Goal: Information Seeking & Learning: Learn about a topic

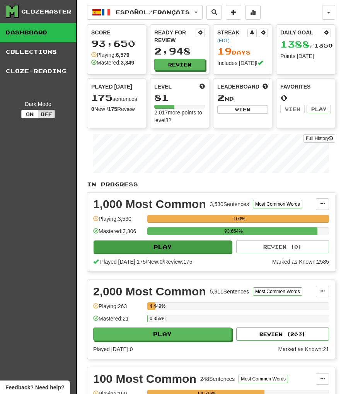
click at [173, 247] on button "Play" at bounding box center [163, 247] width 139 height 13
select select "**"
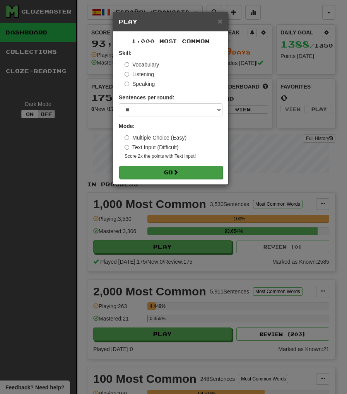
click at [190, 173] on button "Go" at bounding box center [171, 172] width 104 height 13
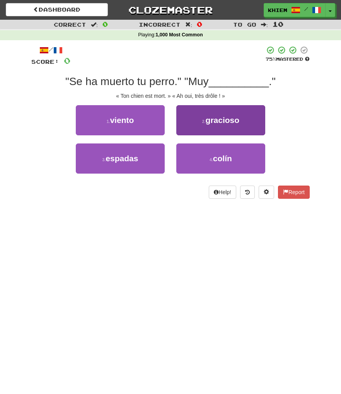
click at [227, 125] on button "2 . gracioso" at bounding box center [220, 120] width 89 height 30
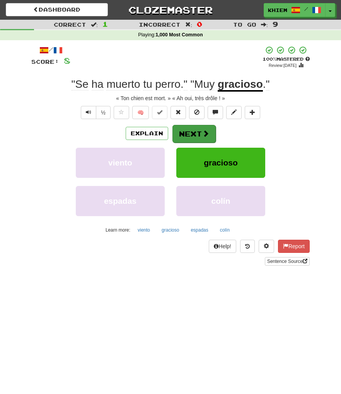
click at [206, 130] on span at bounding box center [205, 133] width 7 height 7
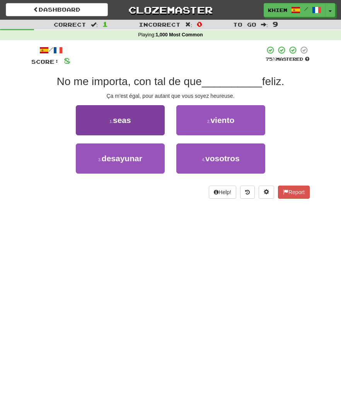
click at [152, 129] on button "1 . seas" at bounding box center [120, 120] width 89 height 30
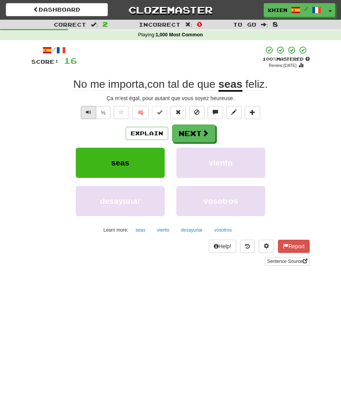
click at [87, 113] on span "Text-to-speech controls" at bounding box center [88, 112] width 5 height 5
click at [191, 136] on button "Next" at bounding box center [194, 134] width 43 height 18
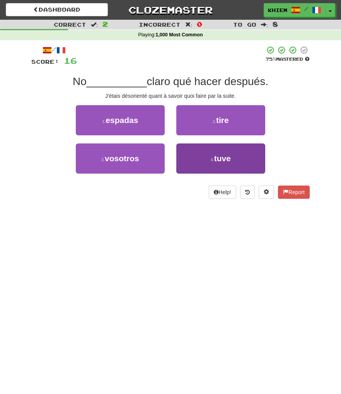
click at [220, 159] on span "tuve" at bounding box center [222, 158] width 17 height 9
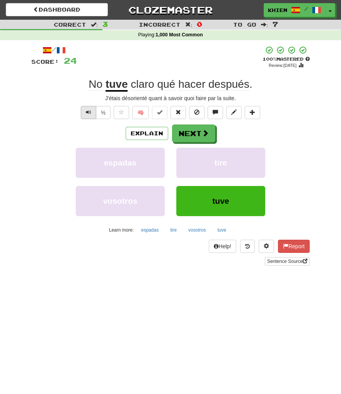
click at [90, 114] on span "Text-to-speech controls" at bounding box center [88, 112] width 5 height 5
click at [199, 137] on button "Next" at bounding box center [194, 134] width 43 height 18
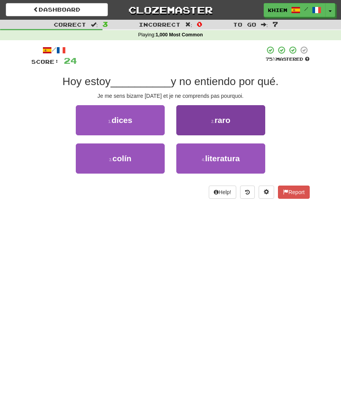
click at [231, 126] on button "2 . raro" at bounding box center [220, 120] width 89 height 30
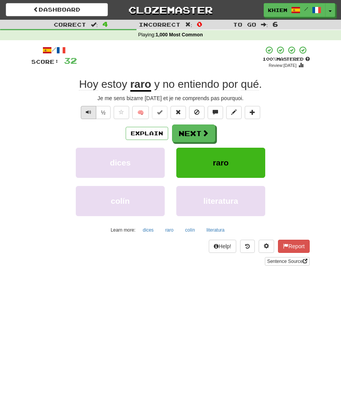
click at [88, 113] on span "Text-to-speech controls" at bounding box center [88, 112] width 5 height 5
click at [191, 132] on button "Next" at bounding box center [194, 134] width 43 height 18
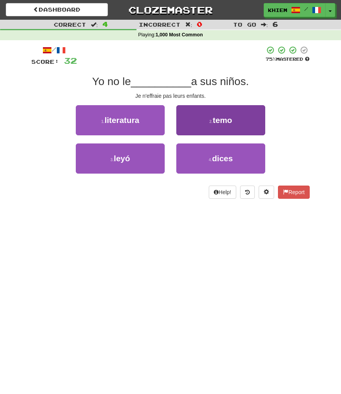
click at [211, 118] on button "2 . temo" at bounding box center [220, 120] width 89 height 30
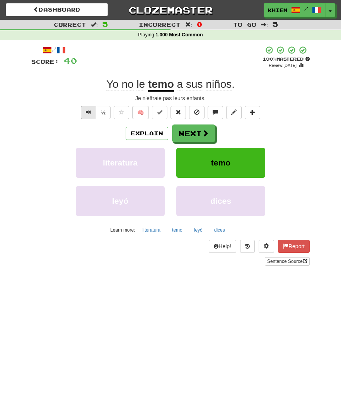
click at [89, 114] on span "Text-to-speech controls" at bounding box center [88, 112] width 5 height 5
click at [192, 134] on button "Next" at bounding box center [194, 134] width 43 height 18
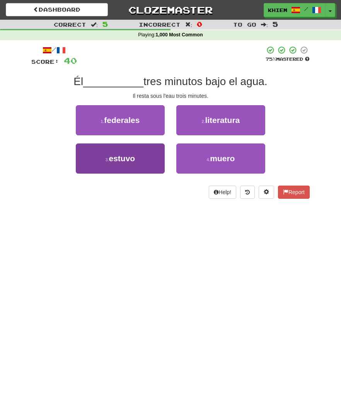
click at [146, 158] on button "3 . estuvo" at bounding box center [120, 159] width 89 height 30
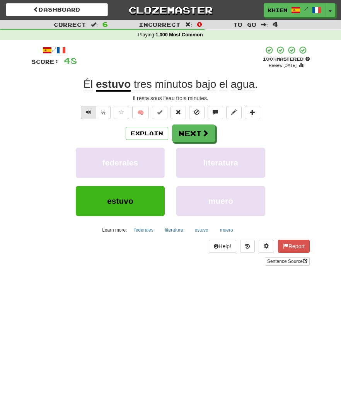
click at [88, 112] on span "Text-to-speech controls" at bounding box center [88, 112] width 5 height 5
click at [182, 133] on button "Next" at bounding box center [194, 134] width 43 height 18
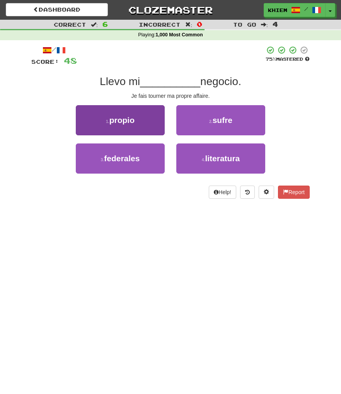
click at [151, 126] on button "1 . propio" at bounding box center [120, 120] width 89 height 30
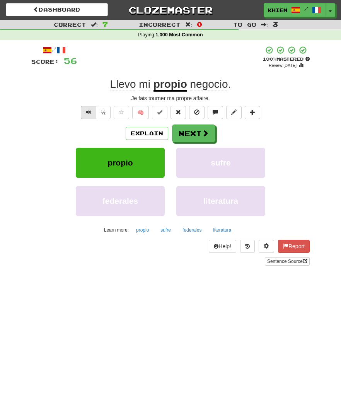
click at [86, 111] on span "Text-to-speech controls" at bounding box center [88, 112] width 5 height 5
click at [178, 132] on button "Next" at bounding box center [194, 134] width 43 height 18
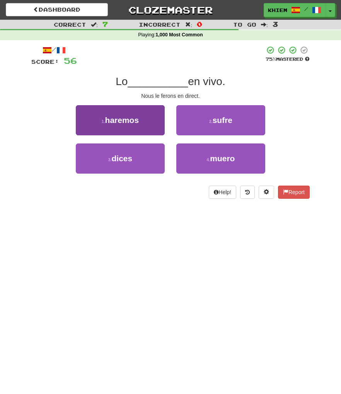
click at [158, 126] on button "1 . haremos" at bounding box center [120, 120] width 89 height 30
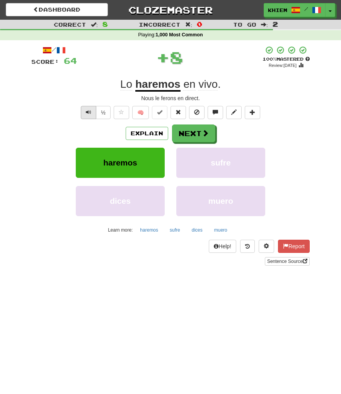
click at [90, 110] on span "Text-to-speech controls" at bounding box center [88, 112] width 5 height 5
click at [187, 132] on button "Next" at bounding box center [194, 134] width 43 height 18
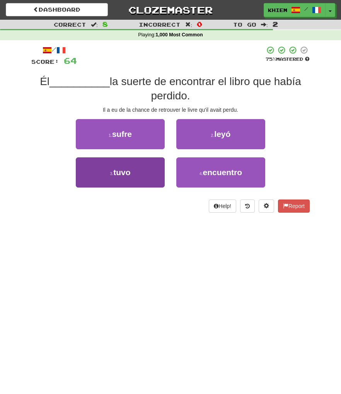
click at [153, 167] on button "3 . tuvo" at bounding box center [120, 173] width 89 height 30
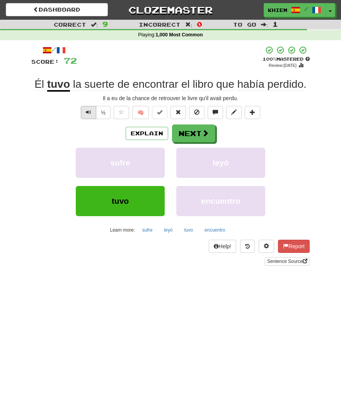
click at [91, 115] on button "Text-to-speech controls" at bounding box center [88, 112] width 15 height 13
click at [89, 113] on span "Text-to-speech controls" at bounding box center [88, 112] width 5 height 5
click at [188, 135] on button "Next" at bounding box center [194, 134] width 43 height 18
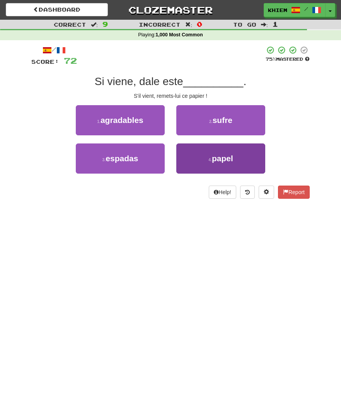
click at [212, 154] on span "papel" at bounding box center [222, 158] width 21 height 9
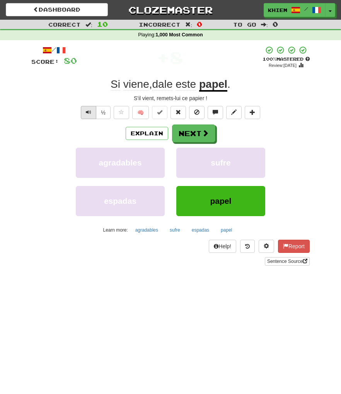
click at [89, 114] on span "Text-to-speech controls" at bounding box center [88, 112] width 5 height 5
click at [192, 136] on button "Next" at bounding box center [194, 134] width 43 height 18
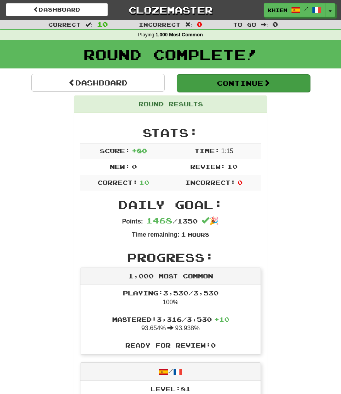
click at [213, 89] on button "Continue" at bounding box center [244, 83] width 134 height 18
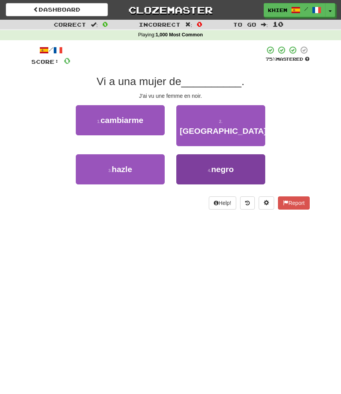
click at [201, 158] on button "4 . negro" at bounding box center [220, 169] width 89 height 30
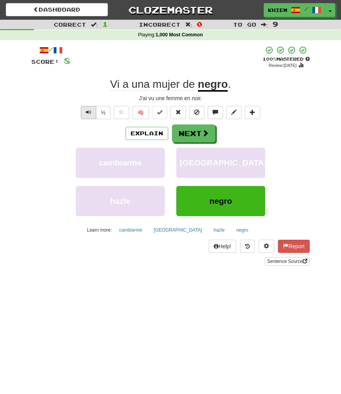
click at [89, 112] on span "Text-to-speech controls" at bounding box center [88, 112] width 5 height 5
click at [185, 134] on button "Next" at bounding box center [194, 134] width 43 height 18
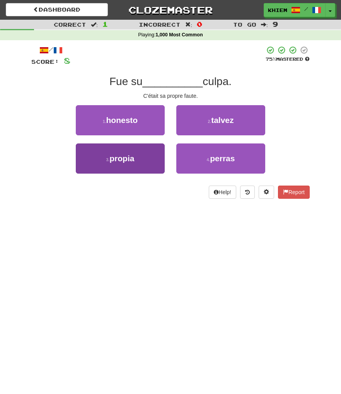
click at [156, 147] on button "3 . propia" at bounding box center [120, 159] width 89 height 30
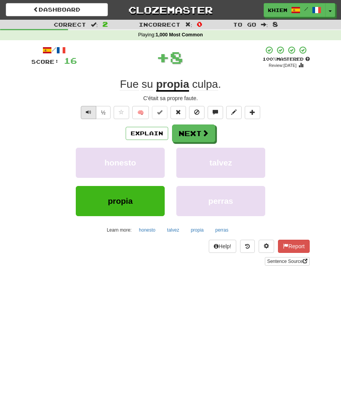
click at [90, 113] on span "Text-to-speech controls" at bounding box center [88, 112] width 5 height 5
click at [139, 113] on button "🧠" at bounding box center [140, 112] width 17 height 13
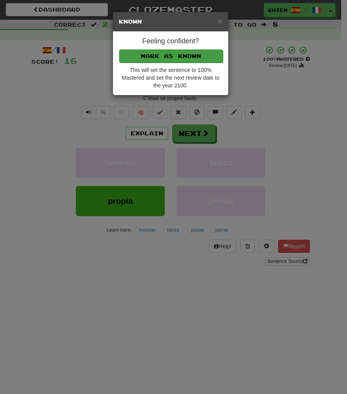
click at [185, 58] on button "Mark as Known" at bounding box center [171, 56] width 104 height 13
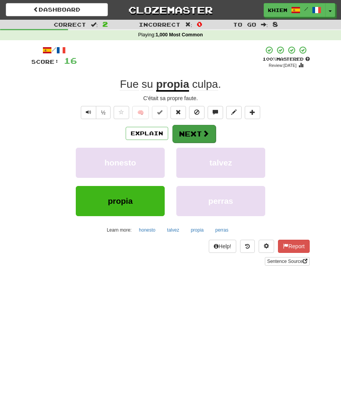
click at [192, 130] on button "Next" at bounding box center [194, 134] width 43 height 18
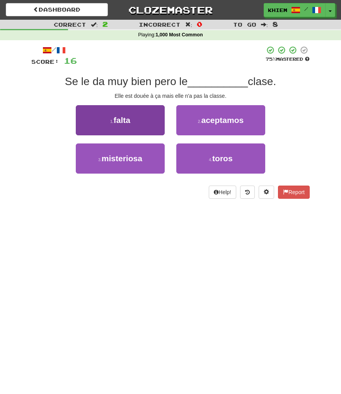
click at [145, 119] on button "1 . falta" at bounding box center [120, 120] width 89 height 30
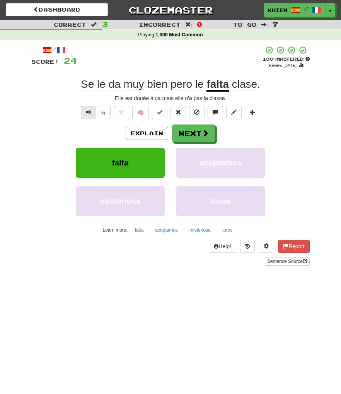
click at [87, 113] on span "Text-to-speech controls" at bounding box center [88, 112] width 5 height 5
click at [156, 132] on button "Explain" at bounding box center [147, 133] width 43 height 13
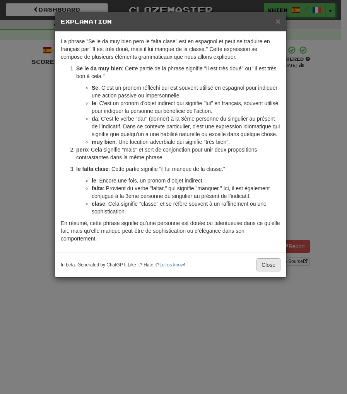
click at [269, 272] on button "Close" at bounding box center [269, 265] width 24 height 13
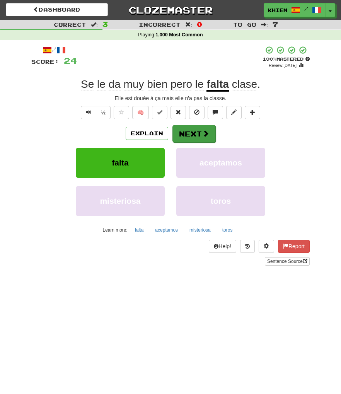
click at [193, 138] on button "Next" at bounding box center [194, 134] width 43 height 18
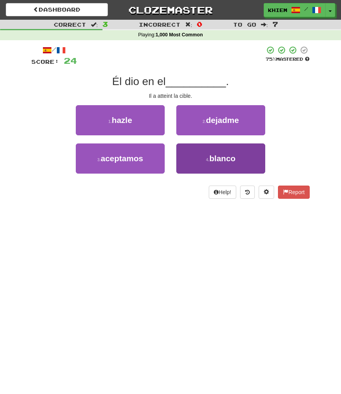
click at [211, 161] on span "blanco" at bounding box center [223, 158] width 26 height 9
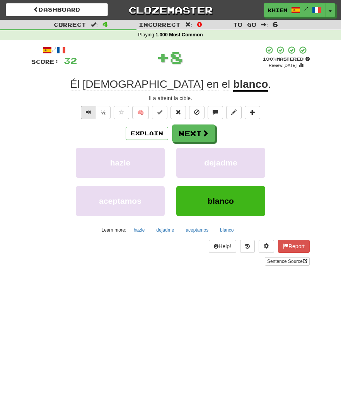
click at [86, 114] on span "Text-to-speech controls" at bounding box center [88, 112] width 5 height 5
click at [183, 134] on button "Next" at bounding box center [194, 134] width 43 height 18
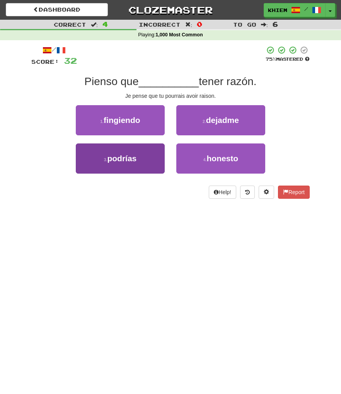
click at [147, 152] on button "3 . podrías" at bounding box center [120, 159] width 89 height 30
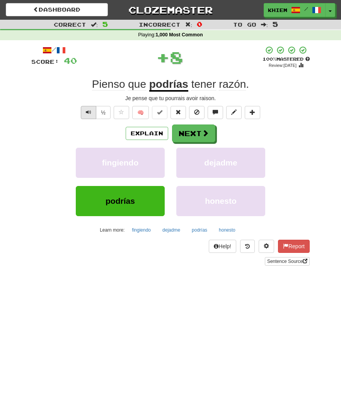
click at [92, 112] on button "Text-to-speech controls" at bounding box center [88, 112] width 15 height 13
click at [140, 114] on button "🧠" at bounding box center [140, 112] width 17 height 13
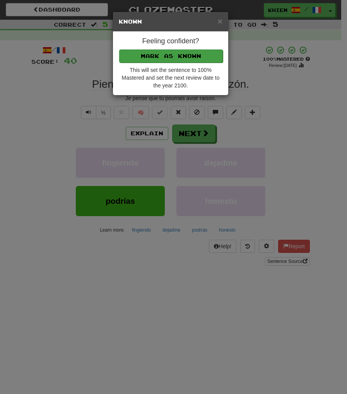
click at [181, 57] on button "Mark as Known" at bounding box center [171, 56] width 104 height 13
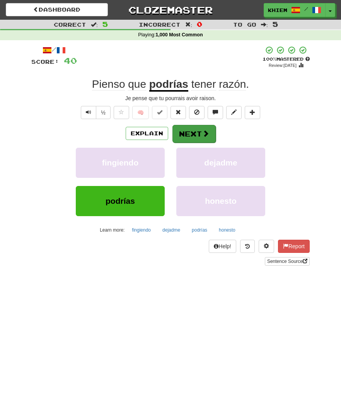
click at [193, 131] on button "Next" at bounding box center [194, 134] width 43 height 18
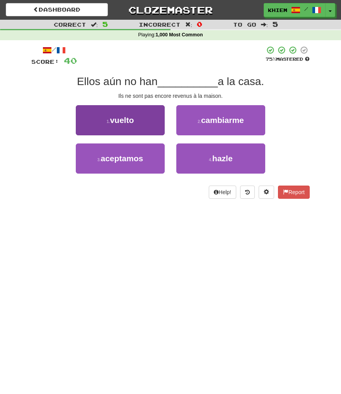
click at [158, 122] on button "1 . vuelto" at bounding box center [120, 120] width 89 height 30
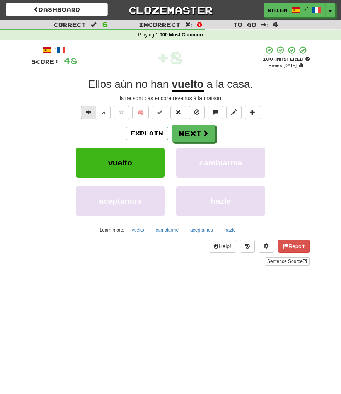
click at [87, 114] on span "Text-to-speech controls" at bounding box center [88, 112] width 5 height 5
click at [194, 136] on button "Next" at bounding box center [194, 134] width 43 height 18
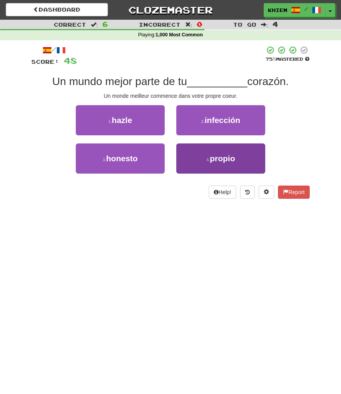
click at [212, 156] on span "propio" at bounding box center [222, 158] width 25 height 9
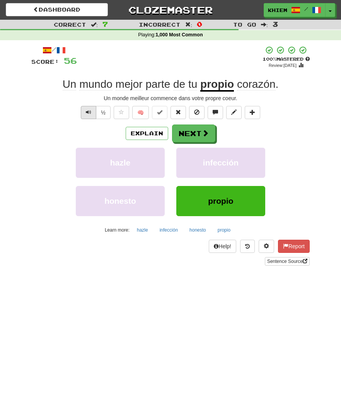
click at [92, 109] on button "Text-to-speech controls" at bounding box center [88, 112] width 15 height 13
click at [199, 135] on button "Next" at bounding box center [194, 134] width 43 height 18
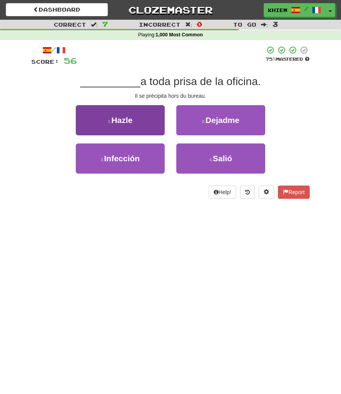
click at [151, 126] on button "1 . Hazle" at bounding box center [120, 120] width 89 height 30
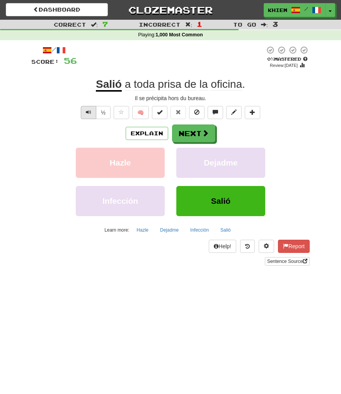
click at [90, 113] on span "Text-to-speech controls" at bounding box center [88, 112] width 5 height 5
click at [143, 132] on button "Explain" at bounding box center [147, 133] width 43 height 13
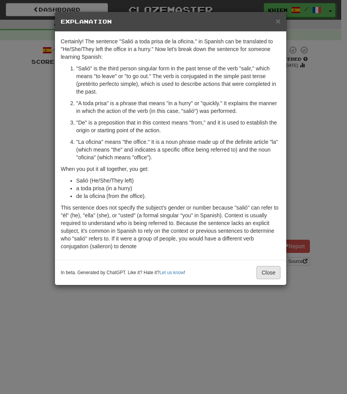
click at [268, 273] on button "Close" at bounding box center [269, 272] width 24 height 13
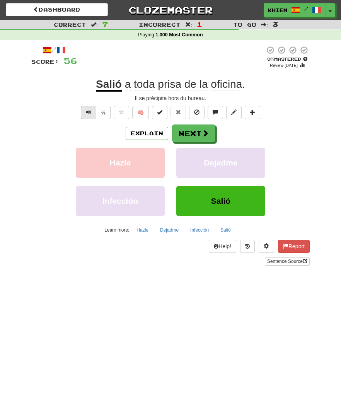
click at [85, 111] on button "Text-to-speech controls" at bounding box center [88, 112] width 15 height 13
click at [194, 135] on button "Next" at bounding box center [194, 134] width 43 height 18
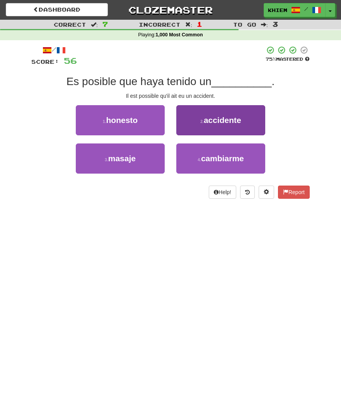
click at [214, 121] on span "accidente" at bounding box center [223, 120] width 38 height 9
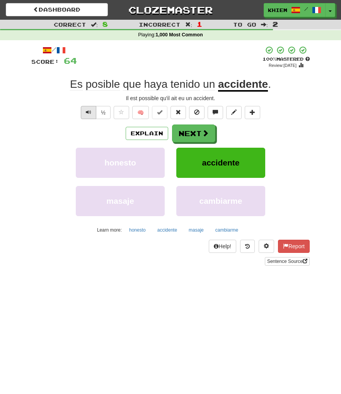
click at [87, 111] on span "Text-to-speech controls" at bounding box center [88, 112] width 5 height 5
click at [192, 135] on button "Next" at bounding box center [194, 134] width 43 height 18
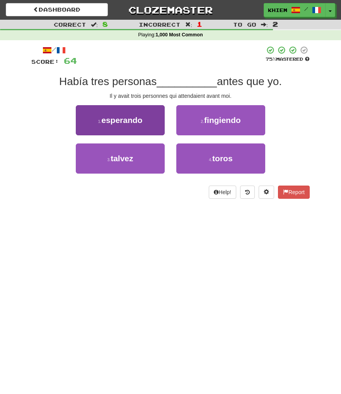
click at [155, 125] on button "1 . esperando" at bounding box center [120, 120] width 89 height 30
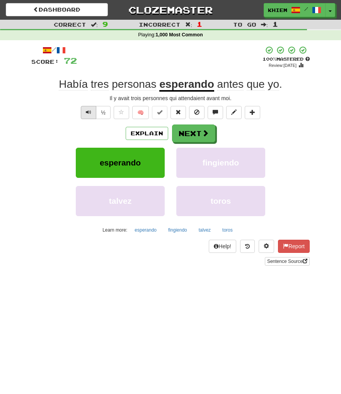
click at [91, 113] on span "Text-to-speech controls" at bounding box center [88, 112] width 5 height 5
click at [204, 137] on span at bounding box center [205, 133] width 7 height 7
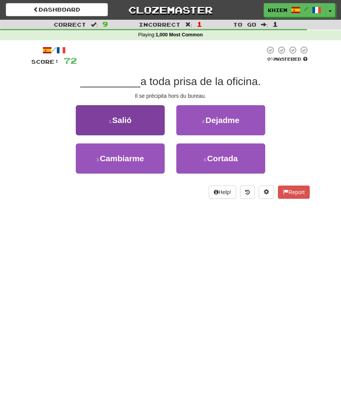
click at [144, 122] on button "1 . Salió" at bounding box center [120, 120] width 89 height 30
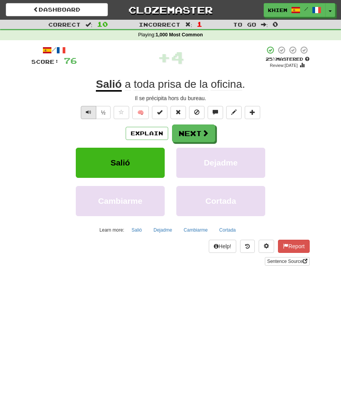
click at [88, 112] on span "Text-to-speech controls" at bounding box center [88, 112] width 5 height 5
click at [202, 136] on span at bounding box center [205, 133] width 7 height 7
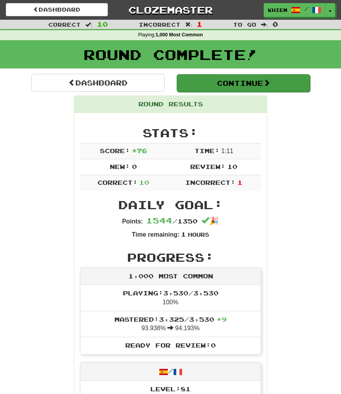
click at [225, 88] on button "Continue" at bounding box center [244, 83] width 134 height 18
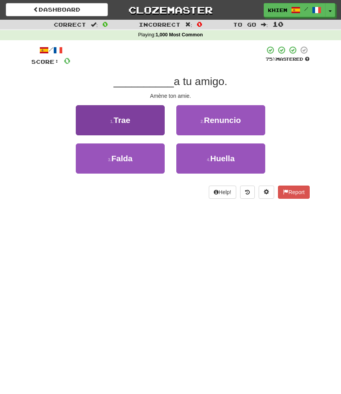
click at [153, 123] on button "1 . Trae" at bounding box center [120, 120] width 89 height 30
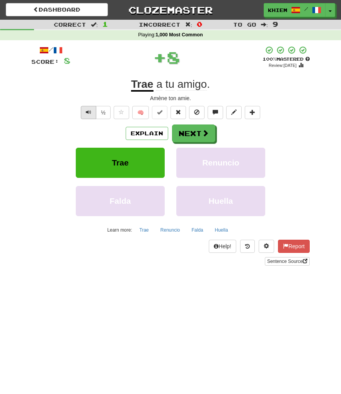
click at [88, 110] on span "Text-to-speech controls" at bounding box center [88, 112] width 5 height 5
click at [188, 132] on button "Next" at bounding box center [194, 134] width 43 height 18
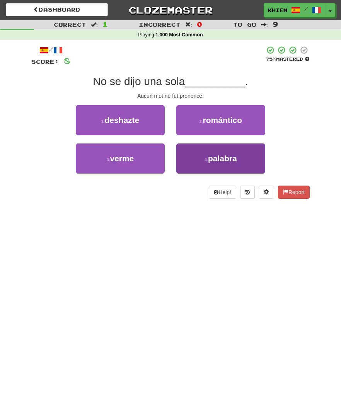
click at [222, 158] on span "palabra" at bounding box center [222, 158] width 29 height 9
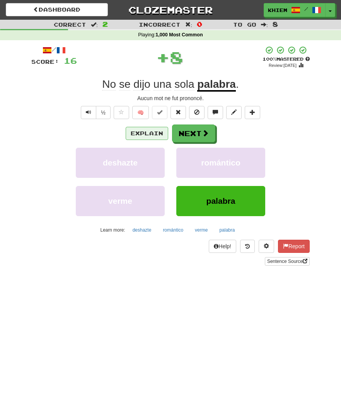
click at [144, 130] on button "Explain" at bounding box center [147, 133] width 43 height 13
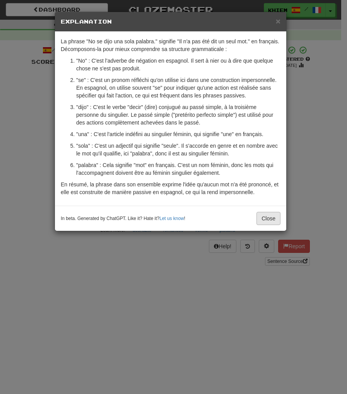
click at [263, 216] on button "Close" at bounding box center [269, 218] width 24 height 13
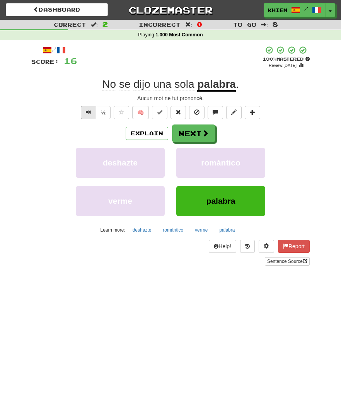
click at [87, 112] on span "Text-to-speech controls" at bounding box center [88, 112] width 5 height 5
click at [200, 135] on button "Next" at bounding box center [194, 134] width 43 height 18
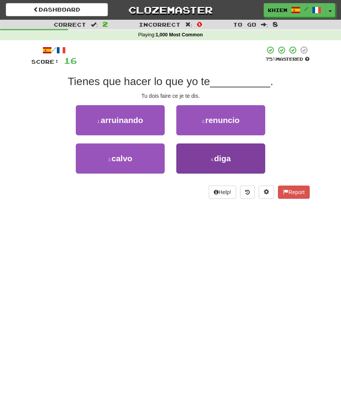
click at [222, 160] on span "diga" at bounding box center [222, 158] width 17 height 9
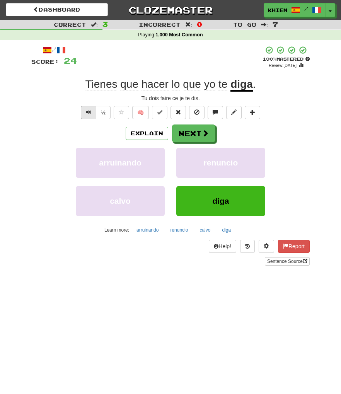
click at [89, 114] on span "Text-to-speech controls" at bounding box center [88, 112] width 5 height 5
click at [198, 136] on button "Next" at bounding box center [194, 134] width 43 height 18
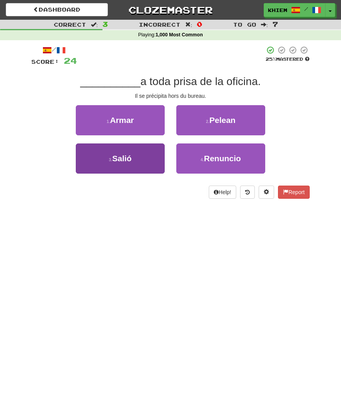
click at [137, 149] on button "3 . Salió" at bounding box center [120, 159] width 89 height 30
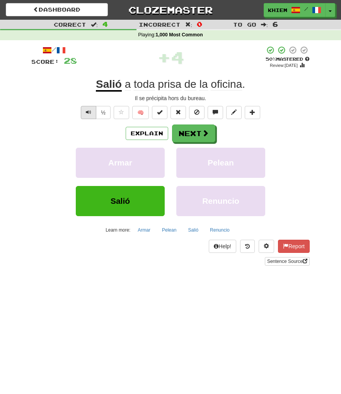
click at [88, 114] on span "Text-to-speech controls" at bounding box center [88, 112] width 5 height 5
click at [200, 138] on button "Next" at bounding box center [194, 134] width 43 height 18
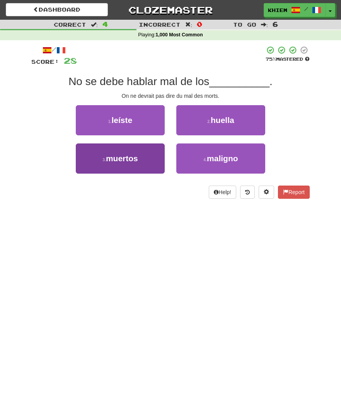
click at [154, 156] on button "3 . muertos" at bounding box center [120, 159] width 89 height 30
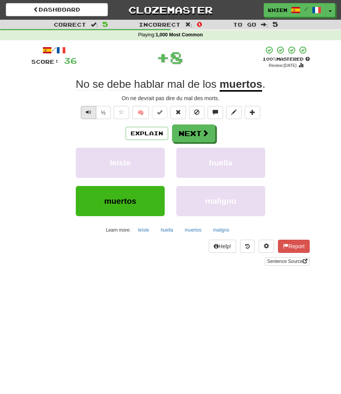
click at [89, 115] on span "Text-to-speech controls" at bounding box center [88, 112] width 5 height 5
click at [141, 113] on button "🧠" at bounding box center [140, 112] width 17 height 13
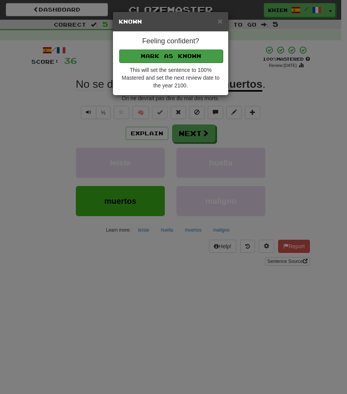
click at [182, 57] on button "Mark as Known" at bounding box center [171, 56] width 104 height 13
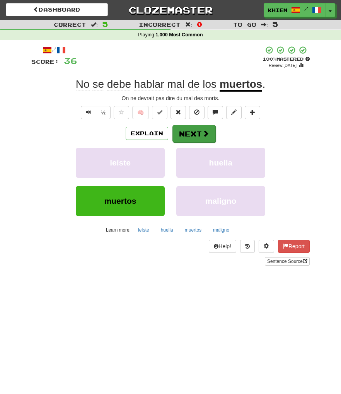
click at [188, 133] on button "Next" at bounding box center [194, 134] width 43 height 18
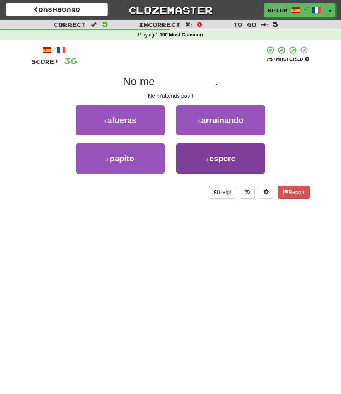
click at [216, 162] on span "espere" at bounding box center [222, 158] width 26 height 9
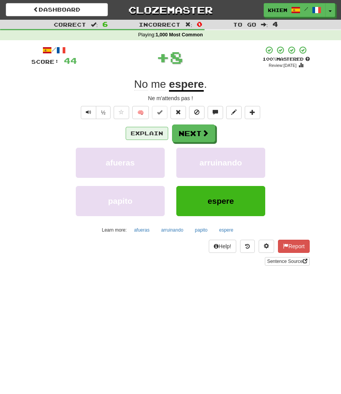
click at [144, 135] on button "Explain" at bounding box center [147, 133] width 43 height 13
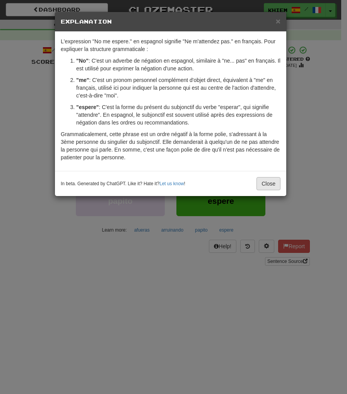
click at [266, 182] on button "Close" at bounding box center [269, 183] width 24 height 13
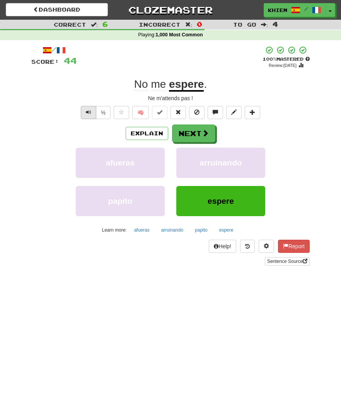
click at [91, 111] on span "Text-to-speech controls" at bounding box center [88, 112] width 5 height 5
click at [195, 136] on button "Next" at bounding box center [194, 134] width 43 height 18
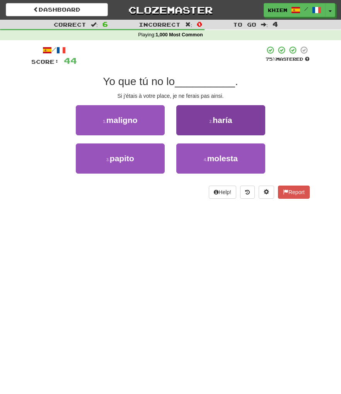
click at [210, 130] on button "2 . haría" at bounding box center [220, 120] width 89 height 30
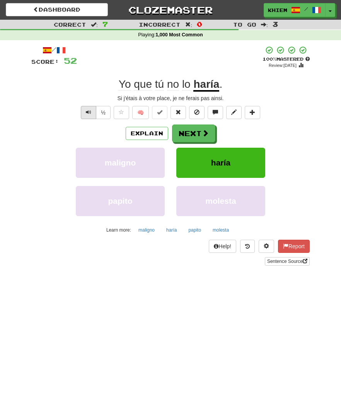
click at [84, 113] on button "Text-to-speech controls" at bounding box center [88, 112] width 15 height 13
click at [151, 132] on button "Explain" at bounding box center [147, 133] width 43 height 13
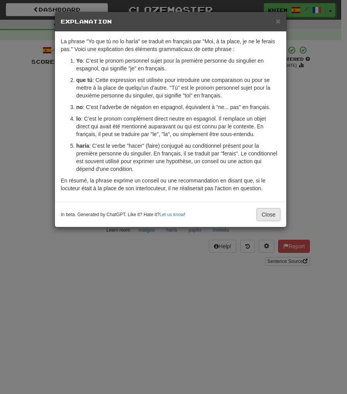
click at [269, 214] on button "Close" at bounding box center [269, 214] width 24 height 13
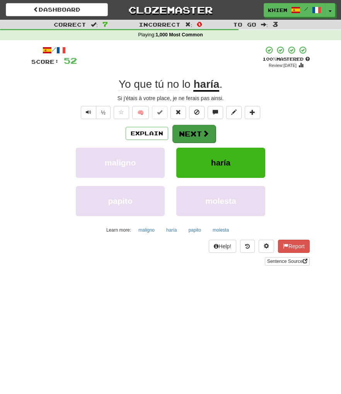
click at [196, 137] on button "Next" at bounding box center [194, 134] width 43 height 18
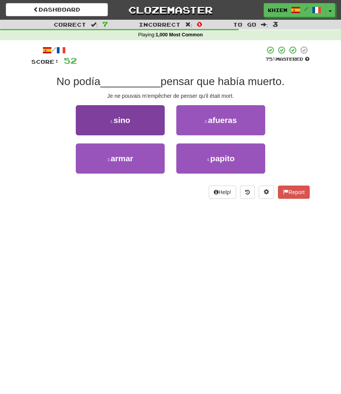
click at [146, 125] on button "1 . sino" at bounding box center [120, 120] width 89 height 30
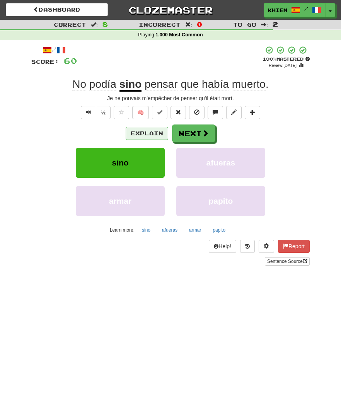
click at [142, 132] on button "Explain" at bounding box center [147, 133] width 43 height 13
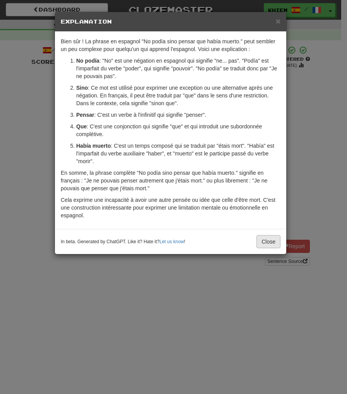
click at [263, 243] on button "Close" at bounding box center [269, 241] width 24 height 13
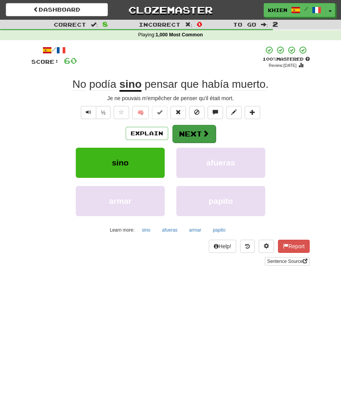
click at [202, 131] on span at bounding box center [205, 133] width 7 height 7
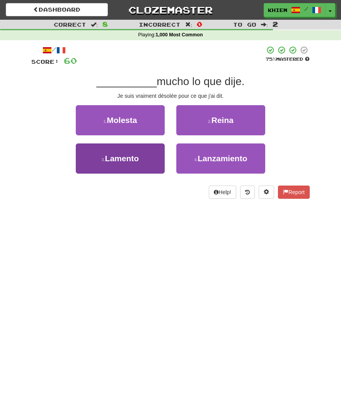
click at [151, 157] on button "3 . Lamento" at bounding box center [120, 159] width 89 height 30
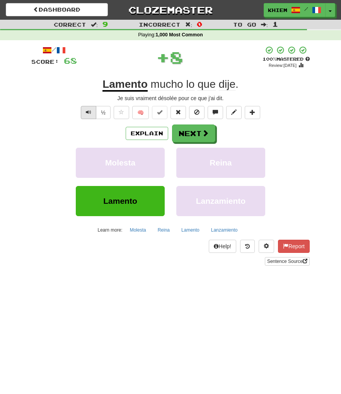
click at [92, 112] on button "Text-to-speech controls" at bounding box center [88, 112] width 15 height 13
click at [192, 134] on button "Next" at bounding box center [194, 134] width 43 height 18
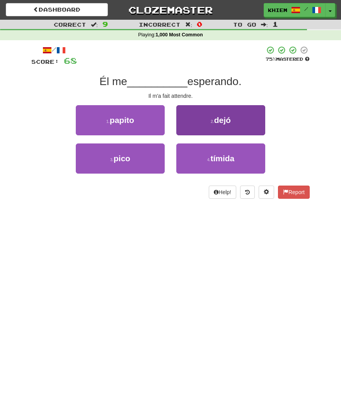
click at [212, 127] on button "2 . dejó" at bounding box center [220, 120] width 89 height 30
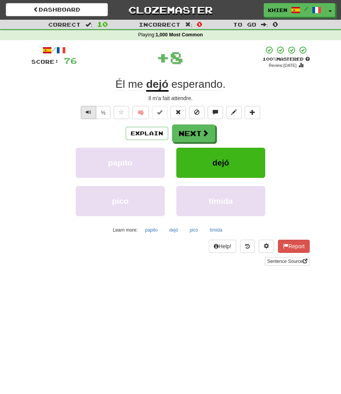
click at [85, 113] on button "Text-to-speech controls" at bounding box center [88, 112] width 15 height 13
click at [206, 136] on span at bounding box center [205, 133] width 7 height 7
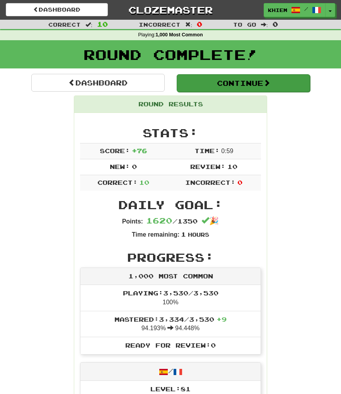
click at [221, 89] on button "Continue" at bounding box center [244, 83] width 134 height 18
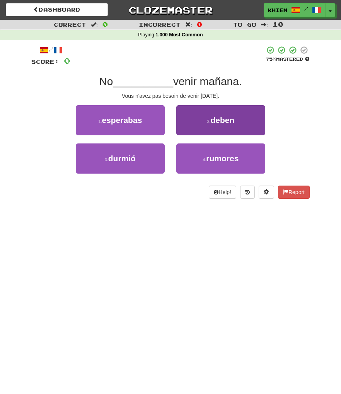
click at [211, 125] on button "2 . deben" at bounding box center [220, 120] width 89 height 30
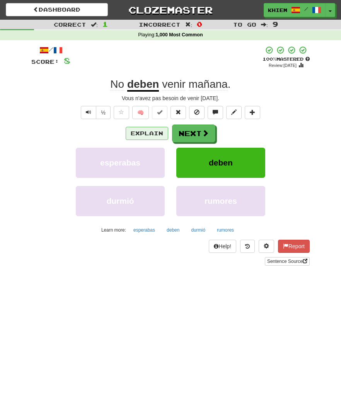
click at [148, 134] on button "Explain" at bounding box center [147, 133] width 43 height 13
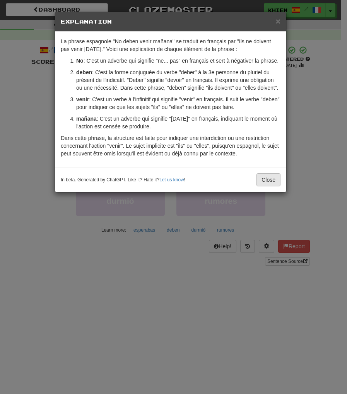
click at [262, 187] on button "Close" at bounding box center [269, 179] width 24 height 13
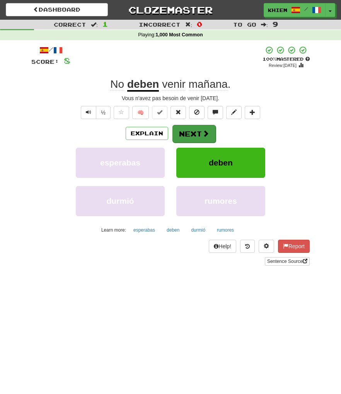
click at [185, 130] on button "Next" at bounding box center [194, 134] width 43 height 18
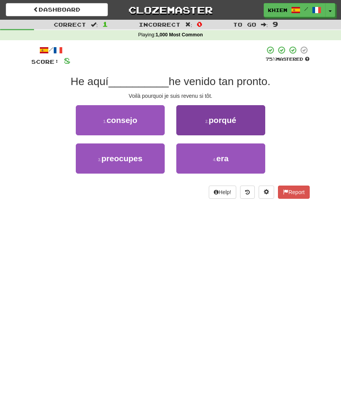
click at [222, 130] on button "2 . porqué" at bounding box center [220, 120] width 89 height 30
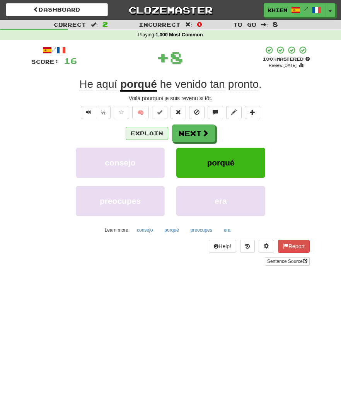
click at [149, 134] on button "Explain" at bounding box center [147, 133] width 43 height 13
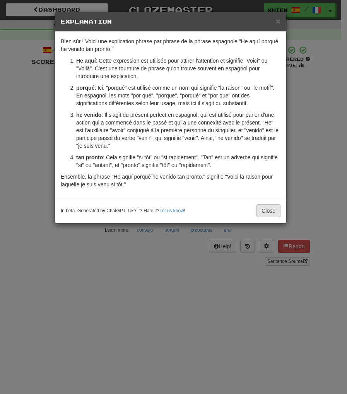
click at [264, 211] on button "Close" at bounding box center [269, 210] width 24 height 13
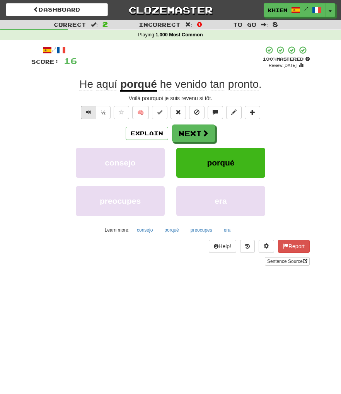
click at [88, 114] on span "Text-to-speech controls" at bounding box center [88, 112] width 5 height 5
click at [193, 136] on button "Next" at bounding box center [194, 134] width 43 height 18
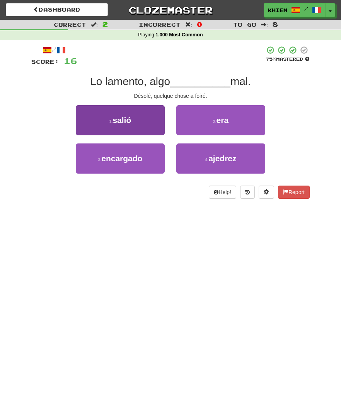
click at [147, 119] on button "1 . salió" at bounding box center [120, 120] width 89 height 30
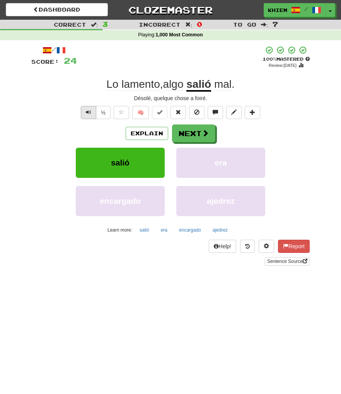
click at [87, 111] on span "Text-to-speech controls" at bounding box center [88, 112] width 5 height 5
click at [194, 136] on button "Next" at bounding box center [194, 134] width 43 height 18
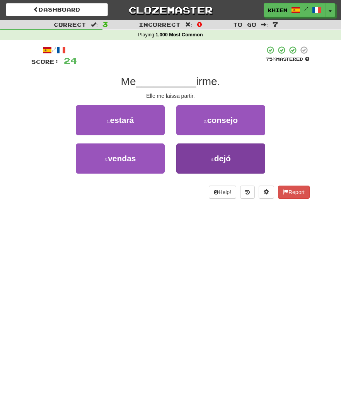
click at [216, 156] on span "dejó" at bounding box center [222, 158] width 17 height 9
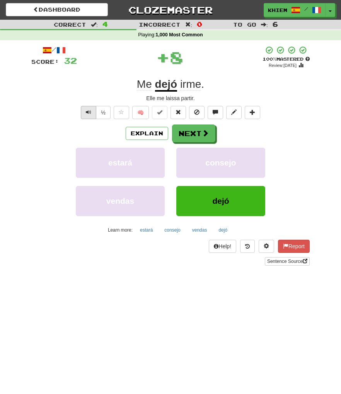
click at [92, 113] on button "Text-to-speech controls" at bounding box center [88, 112] width 15 height 13
click at [189, 138] on button "Next" at bounding box center [194, 134] width 43 height 18
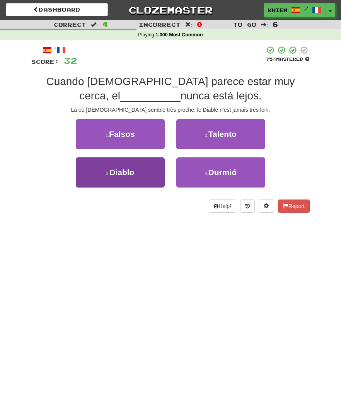
click at [154, 169] on button "3 . Diablo" at bounding box center [120, 173] width 89 height 30
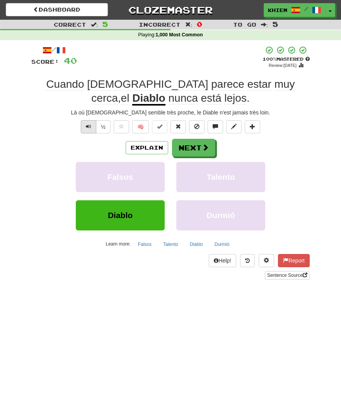
click at [91, 127] on span "Text-to-speech controls" at bounding box center [88, 126] width 5 height 5
click at [192, 149] on button "Next" at bounding box center [194, 148] width 43 height 18
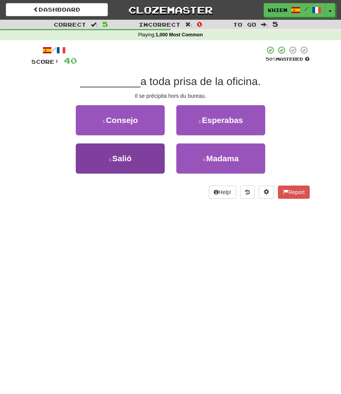
click at [156, 153] on button "3 . Salió" at bounding box center [120, 159] width 89 height 30
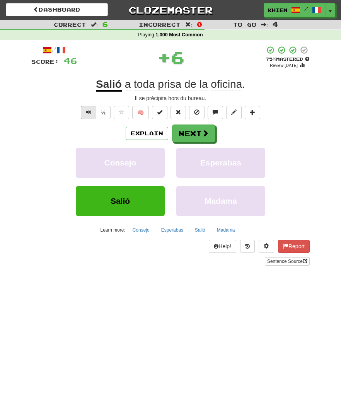
click at [87, 110] on span "Text-to-speech controls" at bounding box center [88, 112] width 5 height 5
click at [142, 113] on button "🧠" at bounding box center [140, 112] width 17 height 13
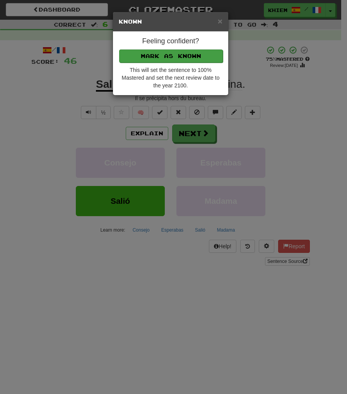
click at [195, 57] on button "Mark as Known" at bounding box center [171, 56] width 104 height 13
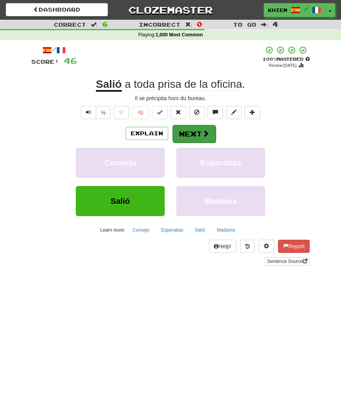
click at [197, 131] on button "Next" at bounding box center [194, 134] width 43 height 18
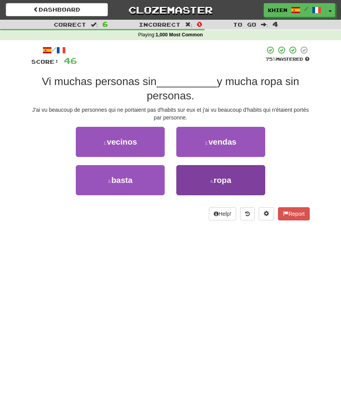
click at [225, 184] on span "ropa" at bounding box center [223, 180] width 18 height 9
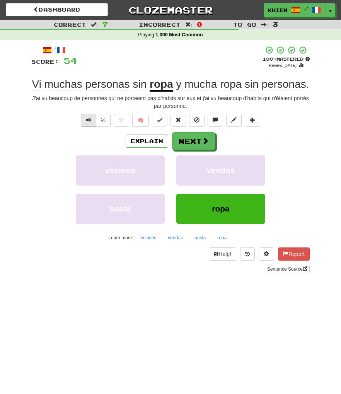
click at [89, 124] on button "Text-to-speech controls" at bounding box center [88, 120] width 15 height 13
click at [144, 123] on button "🧠" at bounding box center [140, 120] width 17 height 13
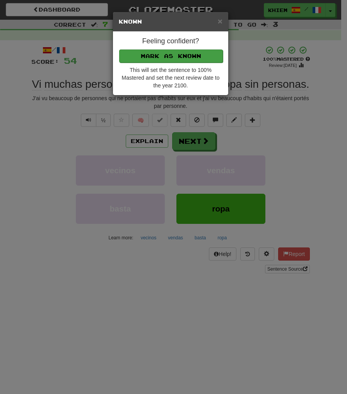
click at [180, 53] on button "Mark as Known" at bounding box center [171, 56] width 104 height 13
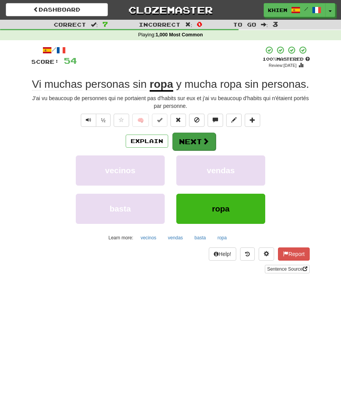
click at [191, 141] on button "Next" at bounding box center [194, 142] width 43 height 18
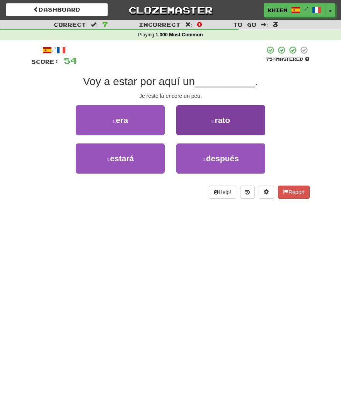
click at [219, 127] on button "2 . rato" at bounding box center [220, 120] width 89 height 30
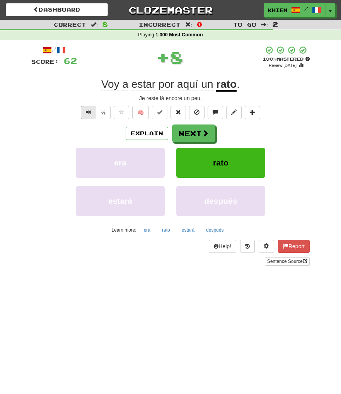
click at [92, 113] on button "Text-to-speech controls" at bounding box center [88, 112] width 15 height 13
click at [181, 134] on button "Next" at bounding box center [194, 134] width 43 height 18
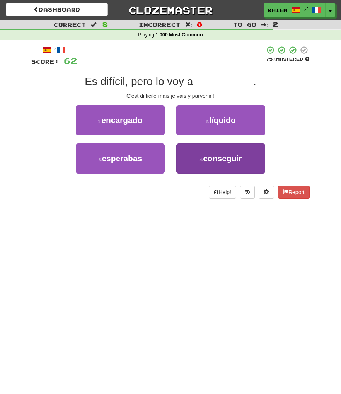
click at [208, 152] on button "4 . conseguir" at bounding box center [220, 159] width 89 height 30
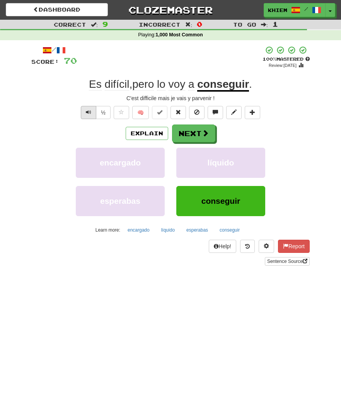
click at [87, 114] on span "Text-to-speech controls" at bounding box center [88, 112] width 5 height 5
click at [188, 136] on button "Next" at bounding box center [194, 134] width 43 height 18
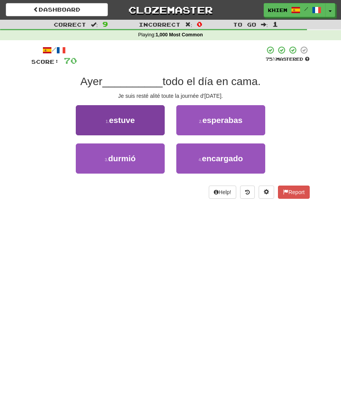
click at [154, 127] on button "1 . estuve" at bounding box center [120, 120] width 89 height 30
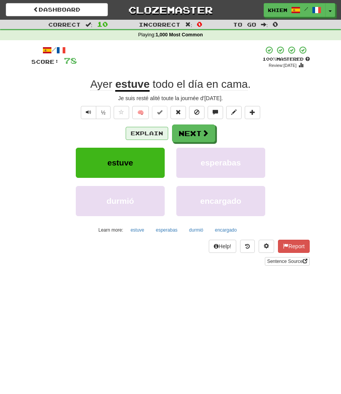
click at [144, 134] on button "Explain" at bounding box center [147, 133] width 43 height 13
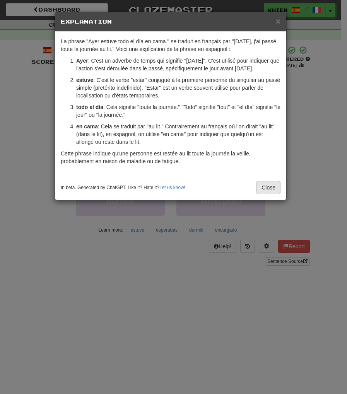
click at [263, 194] on button "Close" at bounding box center [269, 187] width 24 height 13
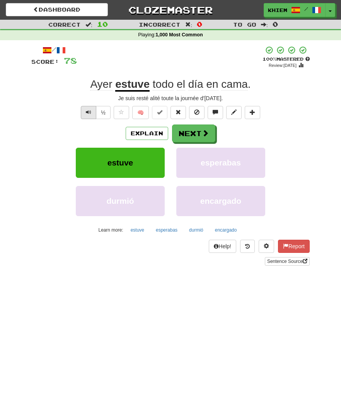
click at [90, 113] on span "Text-to-speech controls" at bounding box center [88, 112] width 5 height 5
click at [196, 130] on button "Next" at bounding box center [194, 134] width 43 height 18
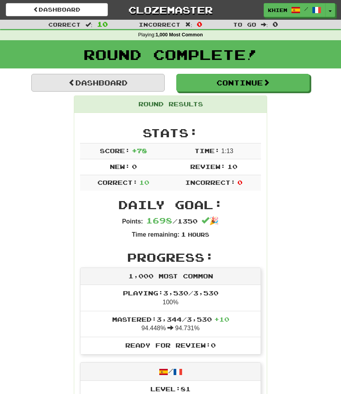
click at [158, 87] on link "Dashboard" at bounding box center [98, 83] width 134 height 18
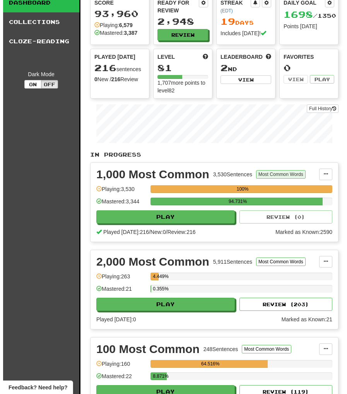
scroll to position [59, 0]
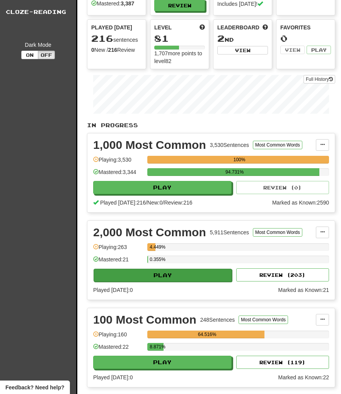
click at [209, 273] on button "Play" at bounding box center [163, 275] width 139 height 13
select select "**"
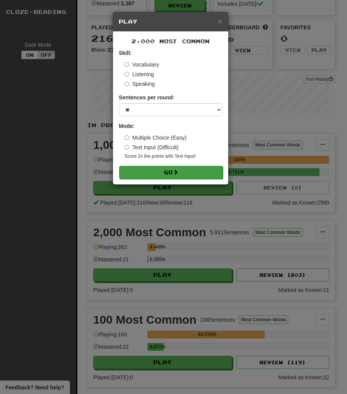
click at [202, 175] on button "Go" at bounding box center [171, 172] width 104 height 13
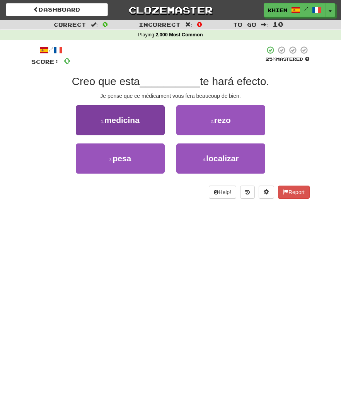
click at [159, 122] on button "1 . medicina" at bounding box center [120, 120] width 89 height 30
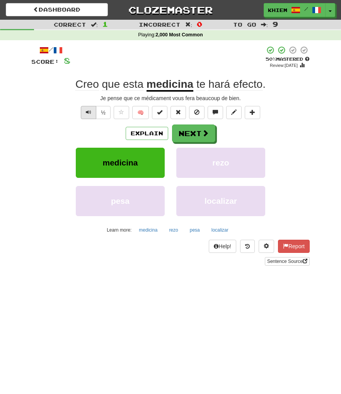
click at [84, 113] on button "Text-to-speech controls" at bounding box center [88, 112] width 15 height 13
click at [194, 136] on button "Next" at bounding box center [194, 134] width 43 height 18
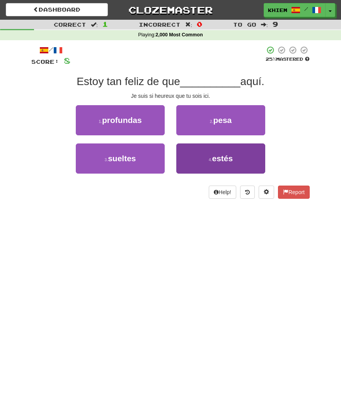
click at [210, 159] on small "4 ." at bounding box center [210, 160] width 3 height 5
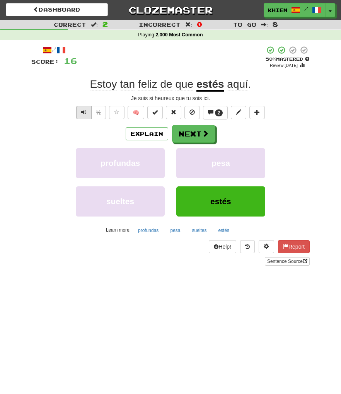
click at [86, 115] on span "Text-to-speech controls" at bounding box center [83, 112] width 5 height 5
click at [192, 134] on button "Next" at bounding box center [194, 134] width 43 height 18
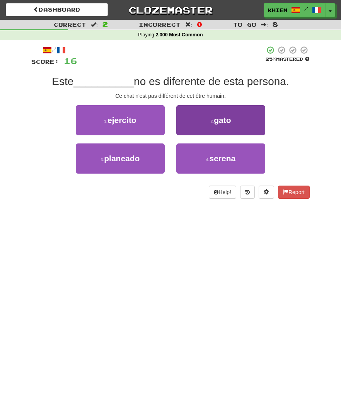
click at [201, 126] on button "2 . gato" at bounding box center [220, 120] width 89 height 30
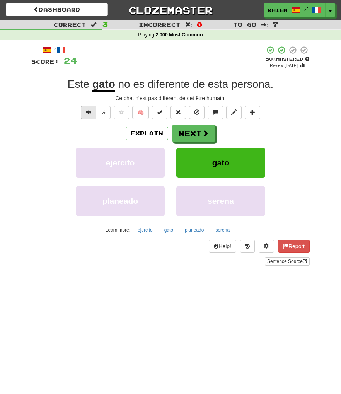
click at [87, 113] on span "Text-to-speech controls" at bounding box center [88, 112] width 5 height 5
click at [204, 137] on span at bounding box center [205, 133] width 7 height 7
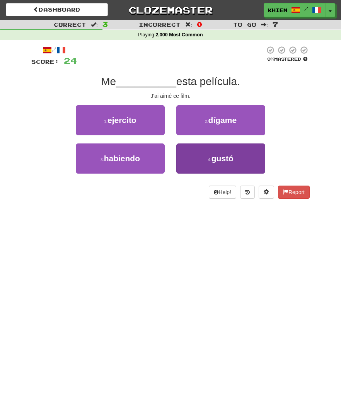
click at [217, 156] on span "gustó" at bounding box center [223, 158] width 22 height 9
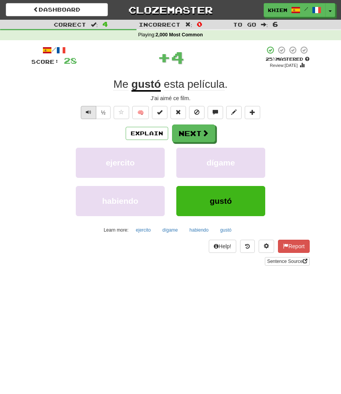
click at [91, 111] on button "Text-to-speech controls" at bounding box center [88, 112] width 15 height 13
click at [141, 114] on button "🧠" at bounding box center [140, 112] width 17 height 13
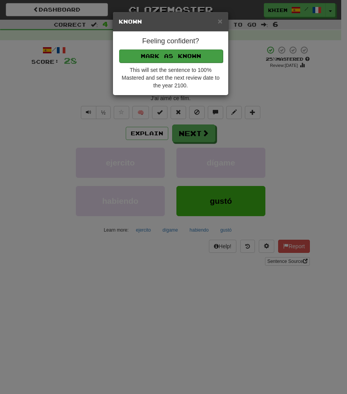
click at [180, 59] on button "Mark as Known" at bounding box center [171, 56] width 104 height 13
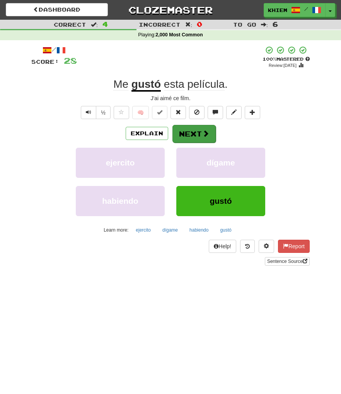
click at [188, 132] on button "Next" at bounding box center [194, 134] width 43 height 18
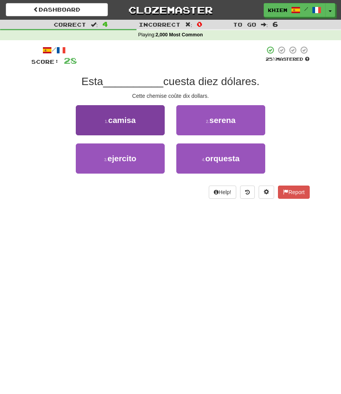
click at [158, 126] on button "1 . camisa" at bounding box center [120, 120] width 89 height 30
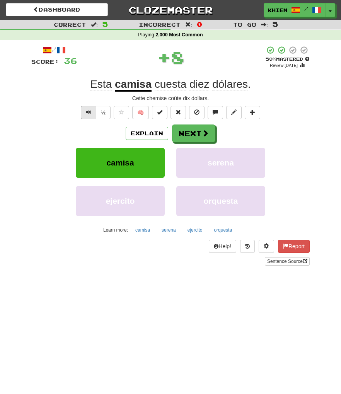
click at [92, 111] on button "Text-to-speech controls" at bounding box center [88, 112] width 15 height 13
click at [143, 113] on button "🧠" at bounding box center [140, 112] width 17 height 13
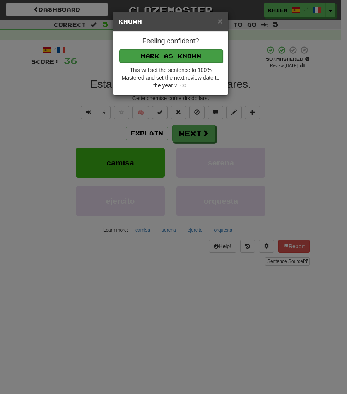
click at [171, 57] on button "Mark as Known" at bounding box center [171, 56] width 104 height 13
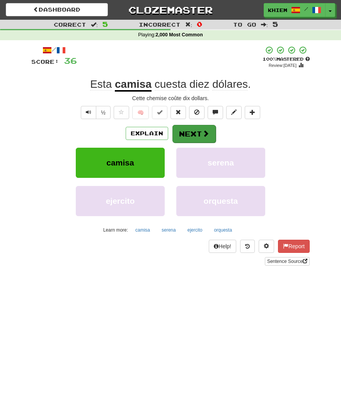
click at [187, 128] on button "Next" at bounding box center [194, 134] width 43 height 18
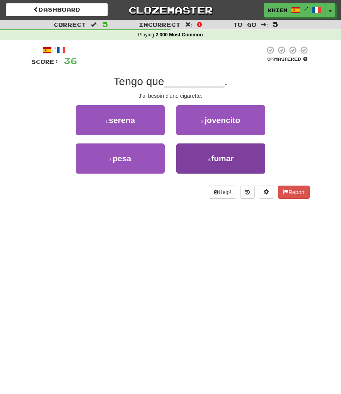
click at [205, 156] on button "4 . fumar" at bounding box center [220, 159] width 89 height 30
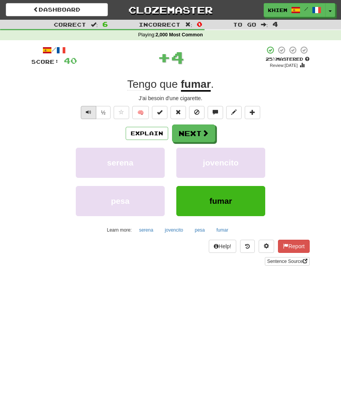
click at [88, 114] on span "Text-to-speech controls" at bounding box center [88, 112] width 5 height 5
click at [198, 137] on button "Next" at bounding box center [194, 134] width 43 height 18
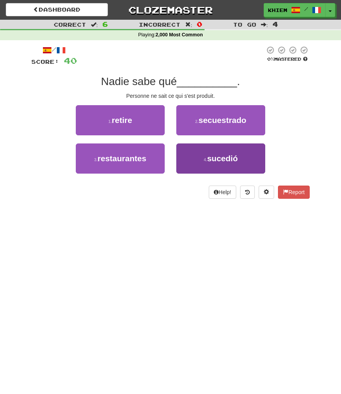
click at [211, 157] on span "sucedió" at bounding box center [222, 158] width 31 height 9
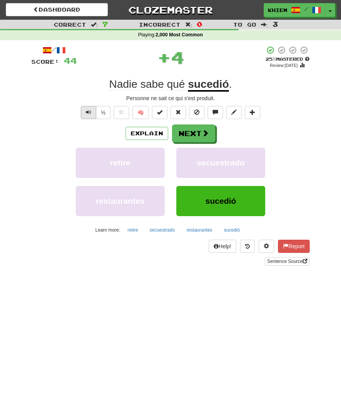
click at [87, 111] on span "Text-to-speech controls" at bounding box center [88, 112] width 5 height 5
click at [195, 133] on button "Next" at bounding box center [194, 134] width 43 height 18
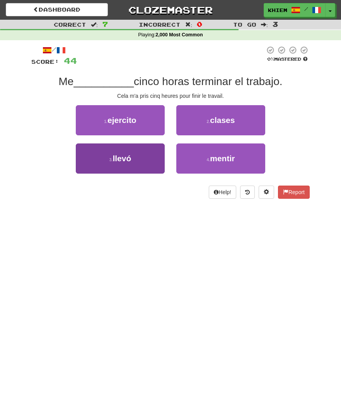
click at [154, 149] on button "3 . llevó" at bounding box center [120, 159] width 89 height 30
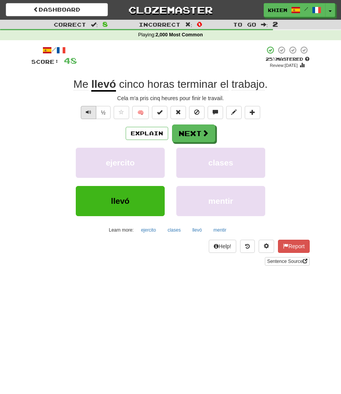
click at [88, 115] on button "Text-to-speech controls" at bounding box center [88, 112] width 15 height 13
click at [189, 134] on button "Next" at bounding box center [194, 134] width 43 height 18
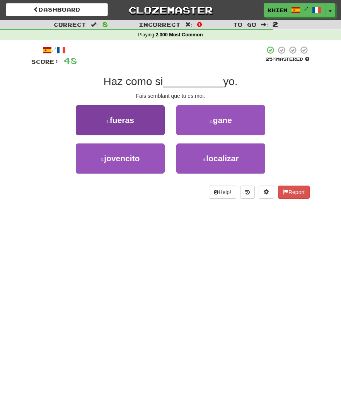
click at [152, 124] on button "1 . fueras" at bounding box center [120, 120] width 89 height 30
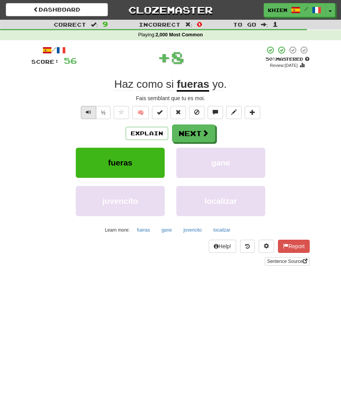
click at [91, 111] on span "Text-to-speech controls" at bounding box center [88, 112] width 5 height 5
click at [187, 132] on button "Next" at bounding box center [194, 134] width 43 height 18
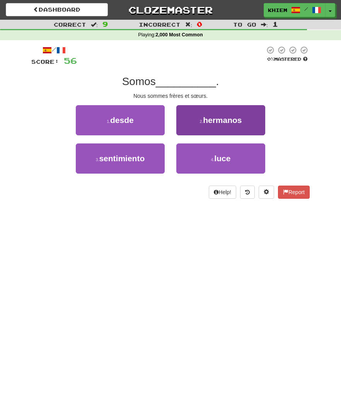
click at [214, 125] on button "2 . hermanos" at bounding box center [220, 120] width 89 height 30
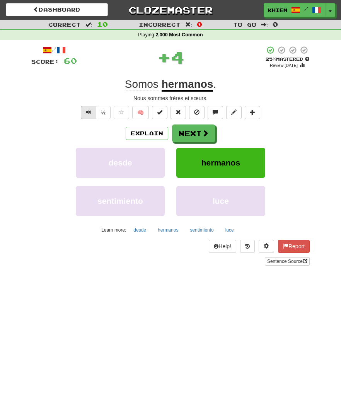
click at [91, 114] on span "Text-to-speech controls" at bounding box center [88, 112] width 5 height 5
click at [186, 134] on button "Next" at bounding box center [194, 134] width 43 height 18
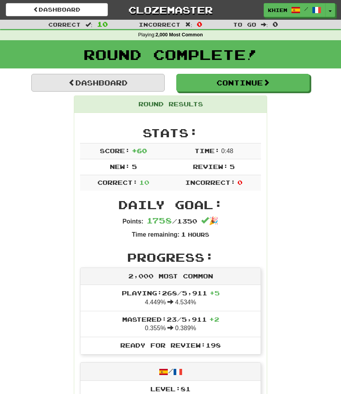
click at [150, 84] on link "Dashboard" at bounding box center [98, 83] width 134 height 18
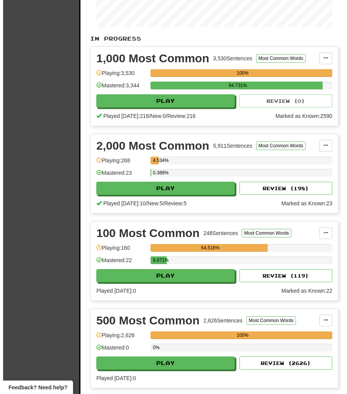
scroll to position [94, 0]
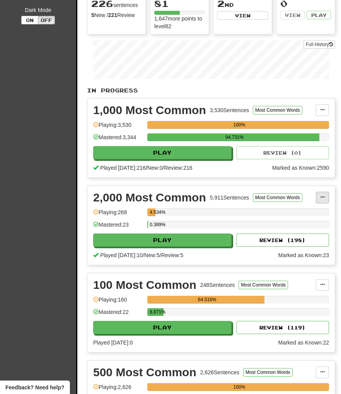
click at [323, 197] on span at bounding box center [322, 197] width 5 height 5
click at [304, 187] on div "2,000 Most Common 5,911 Sentences Most Common Words Manage Sentences Unpin from…" at bounding box center [211, 225] width 248 height 79
click at [298, 197] on button "Most Common Words" at bounding box center [278, 198] width 50 height 9
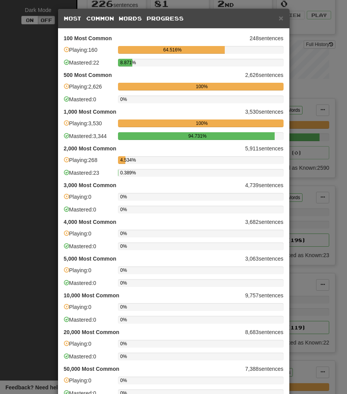
scroll to position [0, 0]
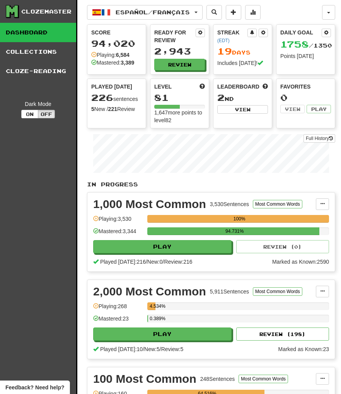
scroll to position [59, 0]
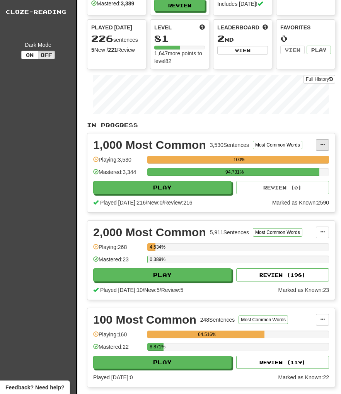
click at [322, 144] on span at bounding box center [322, 144] width 5 height 5
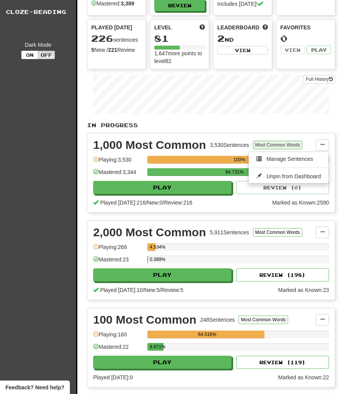
click at [290, 146] on button "Most Common Words" at bounding box center [278, 145] width 50 height 9
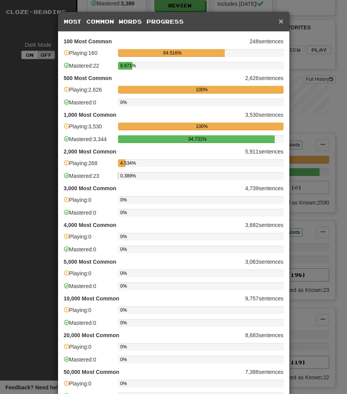
click at [279, 23] on span "×" at bounding box center [281, 21] width 5 height 9
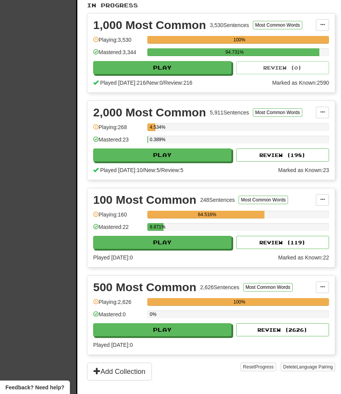
scroll to position [189, 0]
